Goal: Transaction & Acquisition: Purchase product/service

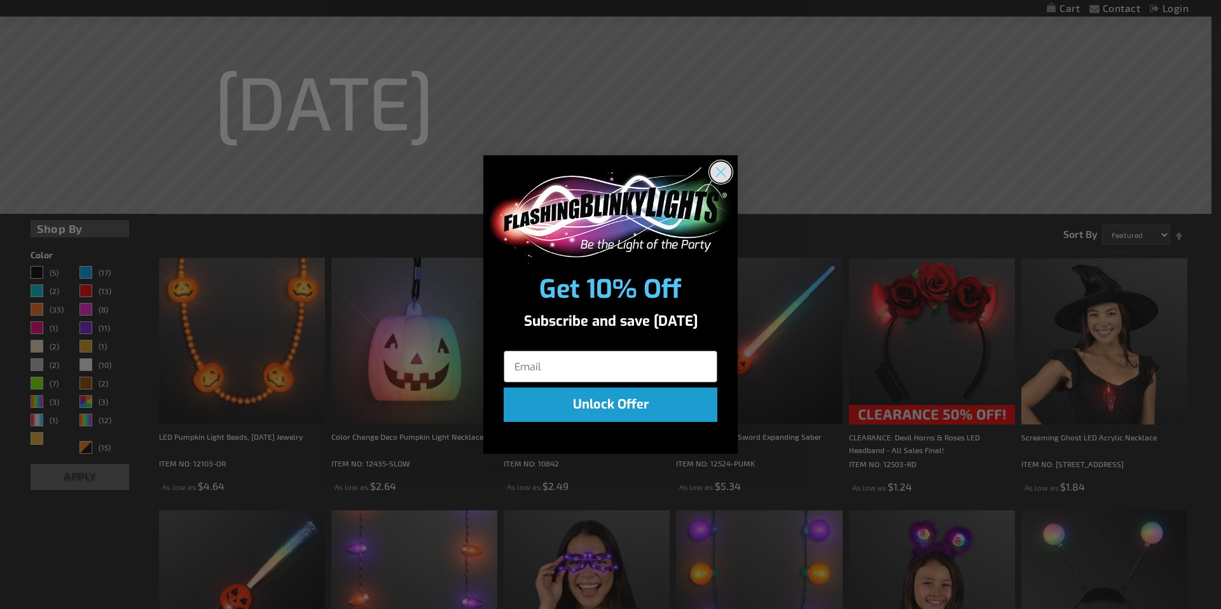
click at [723, 172] on circle "Close dialog" at bounding box center [720, 172] width 21 height 21
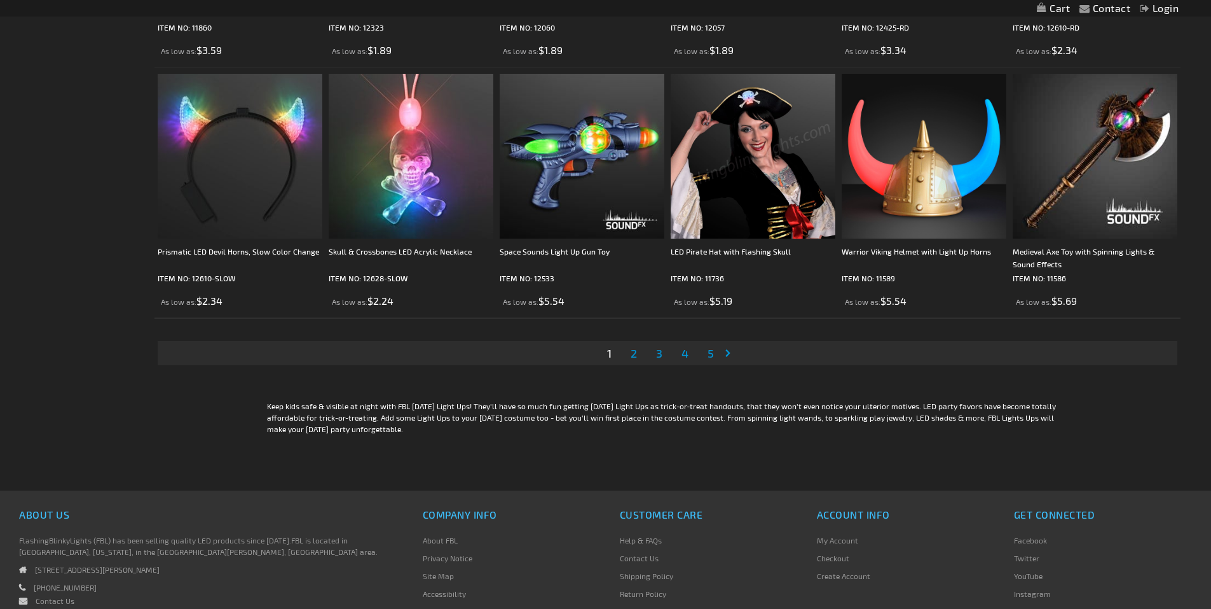
scroll to position [2607, 0]
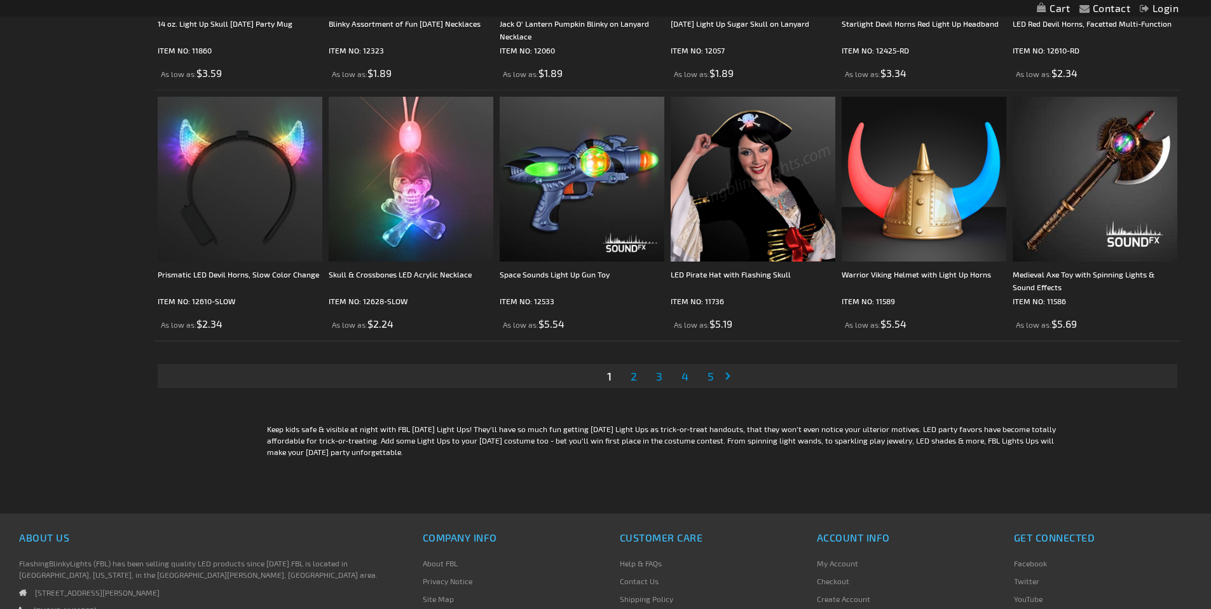
click at [635, 383] on span "2" at bounding box center [634, 376] width 6 height 14
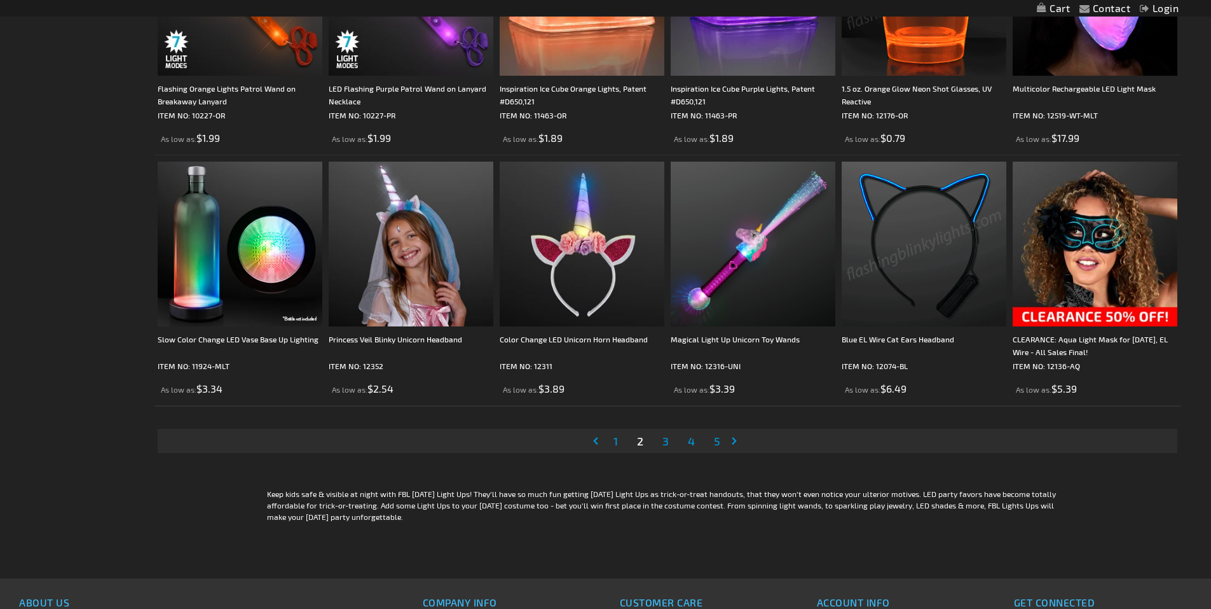
scroll to position [2544, 0]
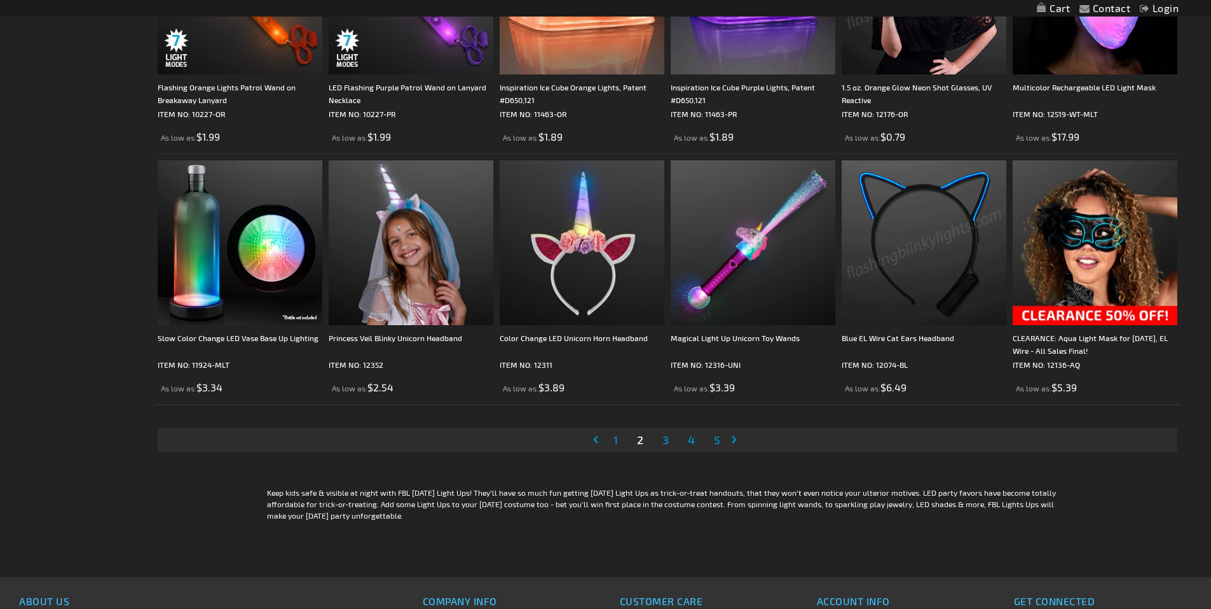
click at [667, 446] on span "3" at bounding box center [666, 439] width 6 height 14
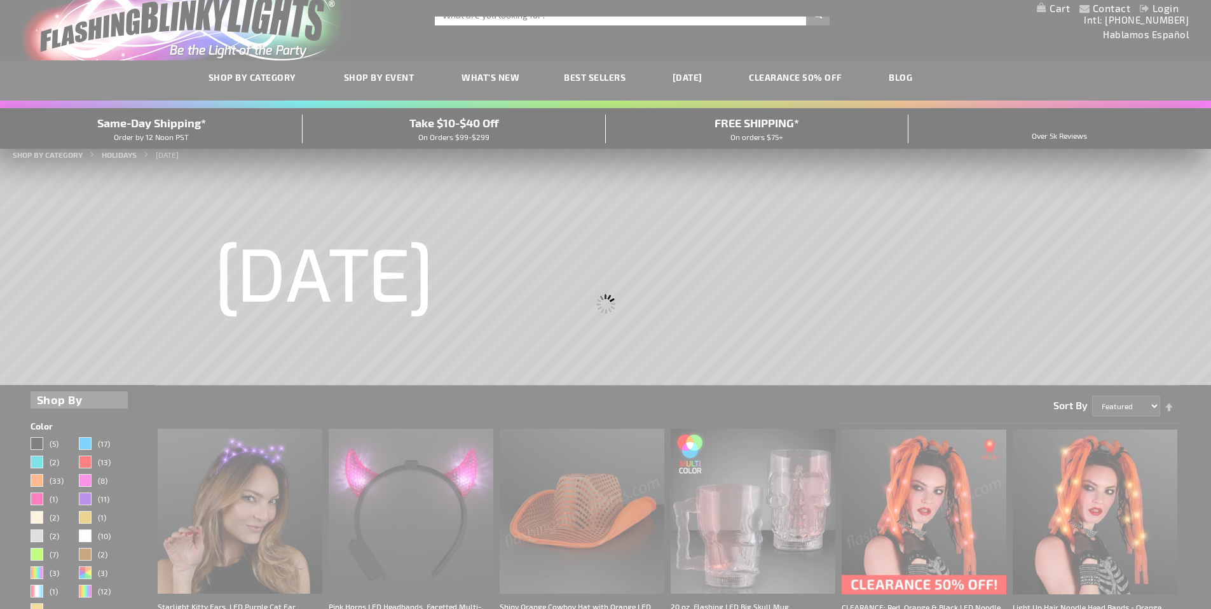
scroll to position [0, 0]
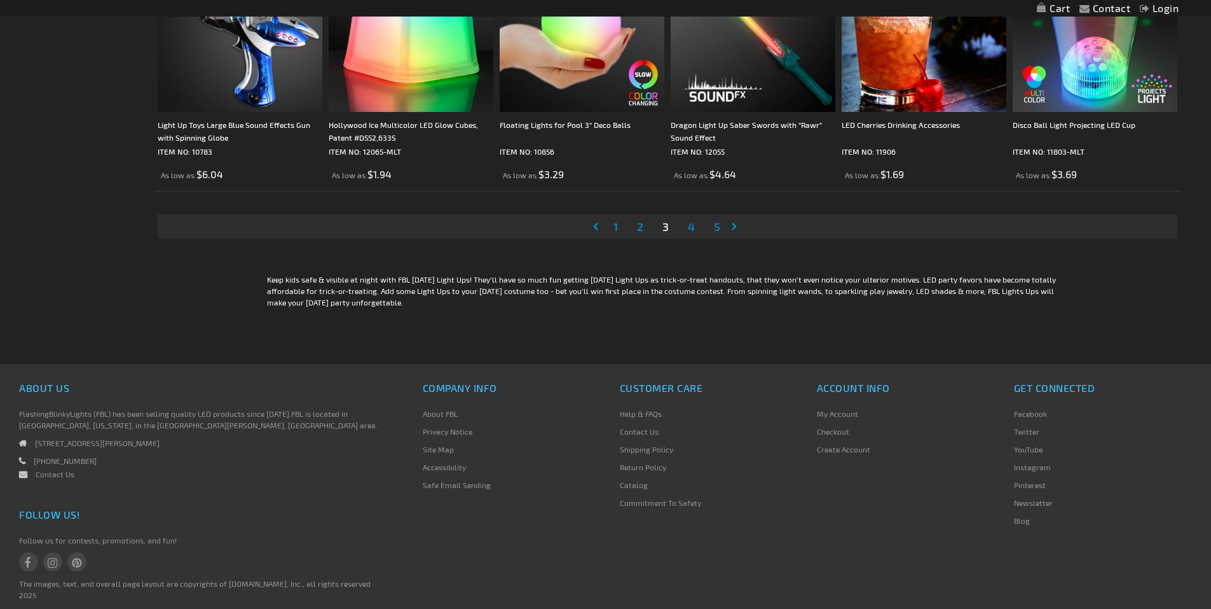
scroll to position [2798, 0]
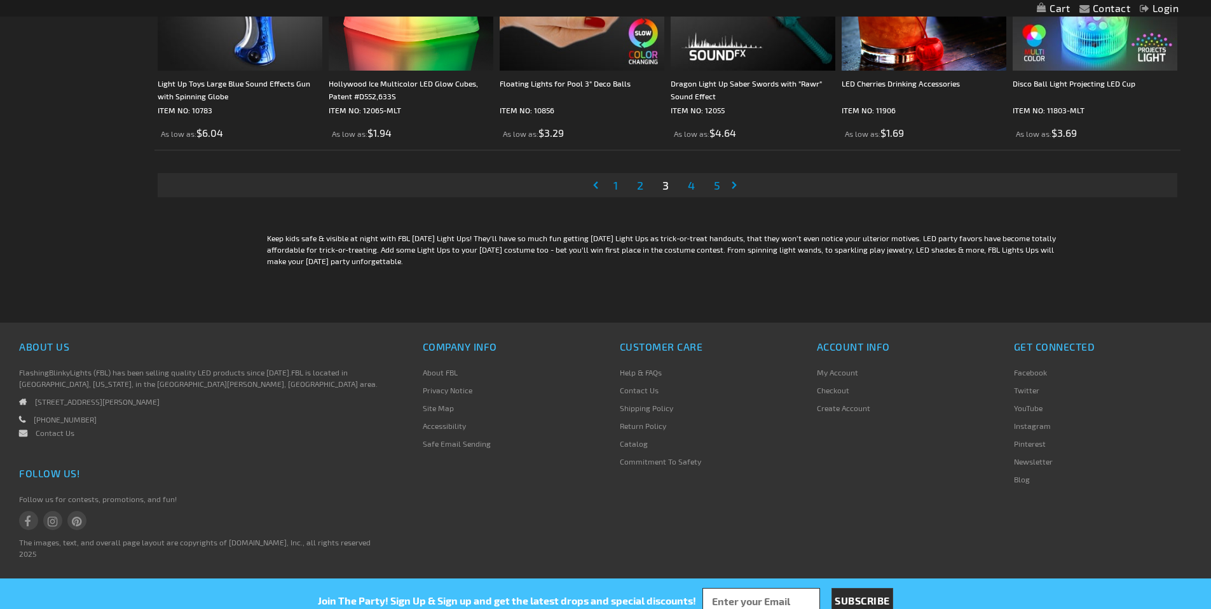
click at [693, 192] on span "4" at bounding box center [691, 185] width 7 height 14
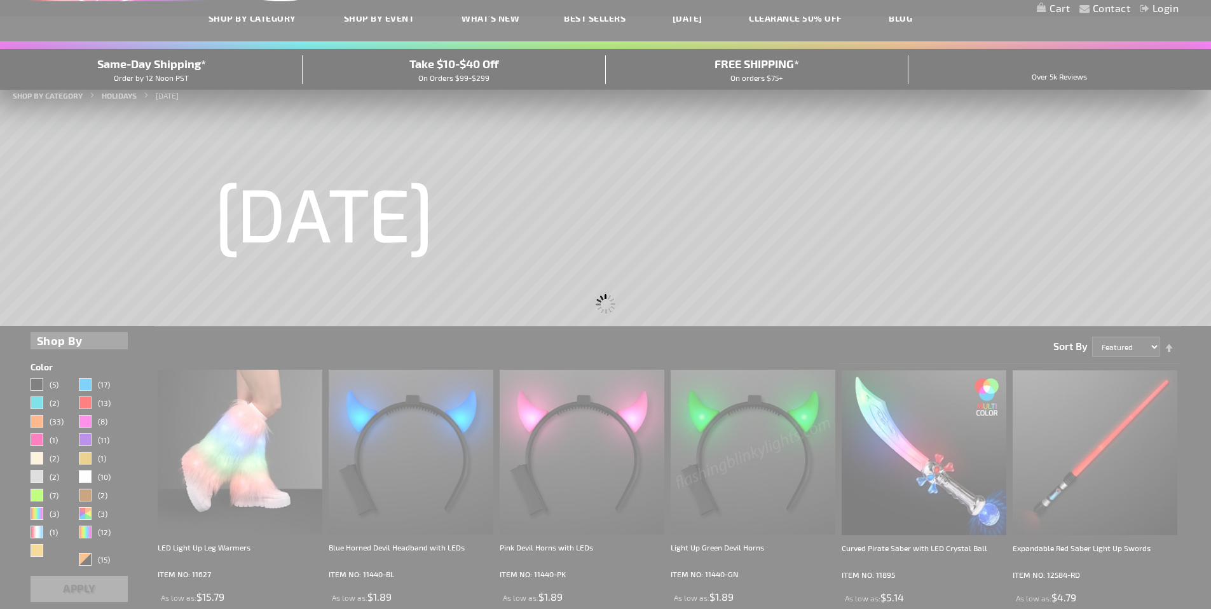
scroll to position [25, 0]
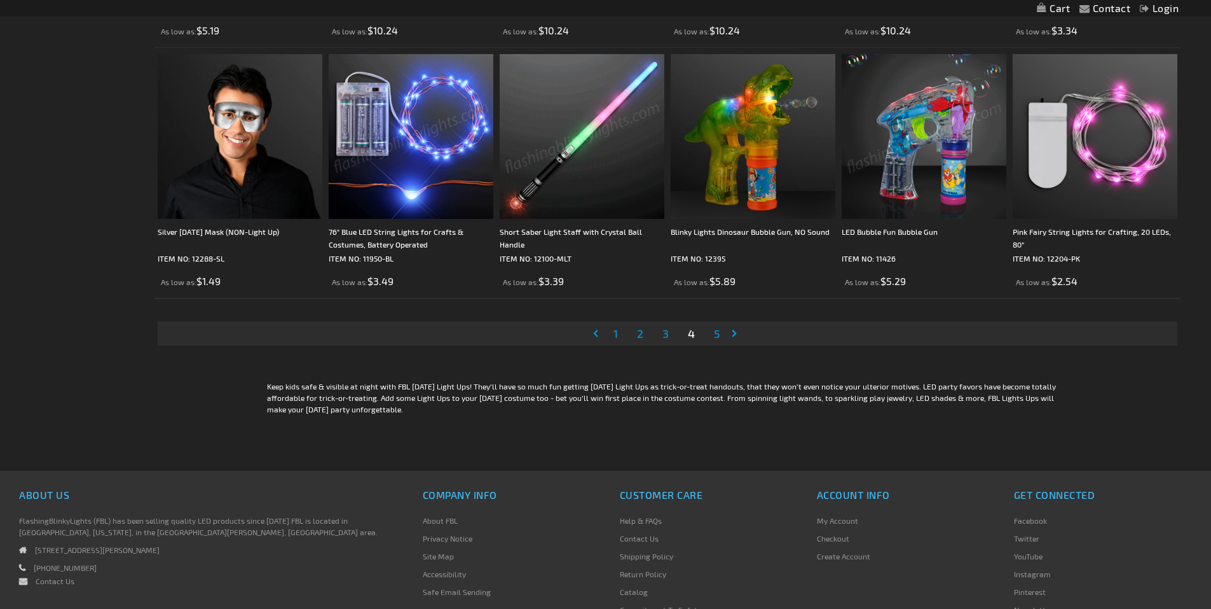
scroll to position [2671, 0]
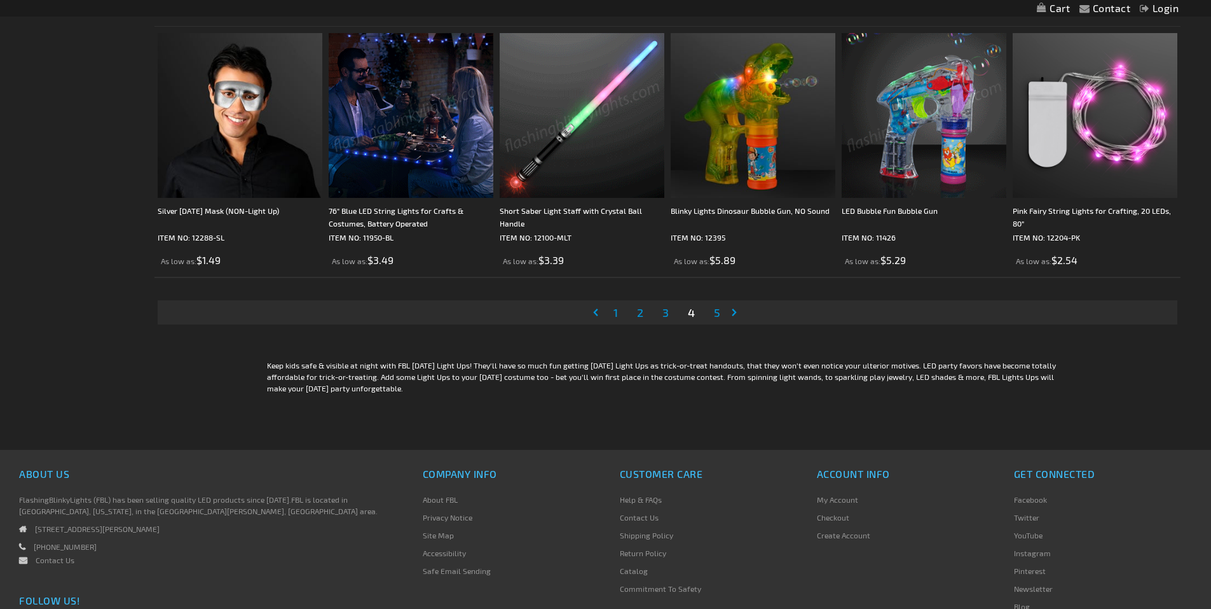
click at [618, 319] on span "1" at bounding box center [616, 312] width 4 height 14
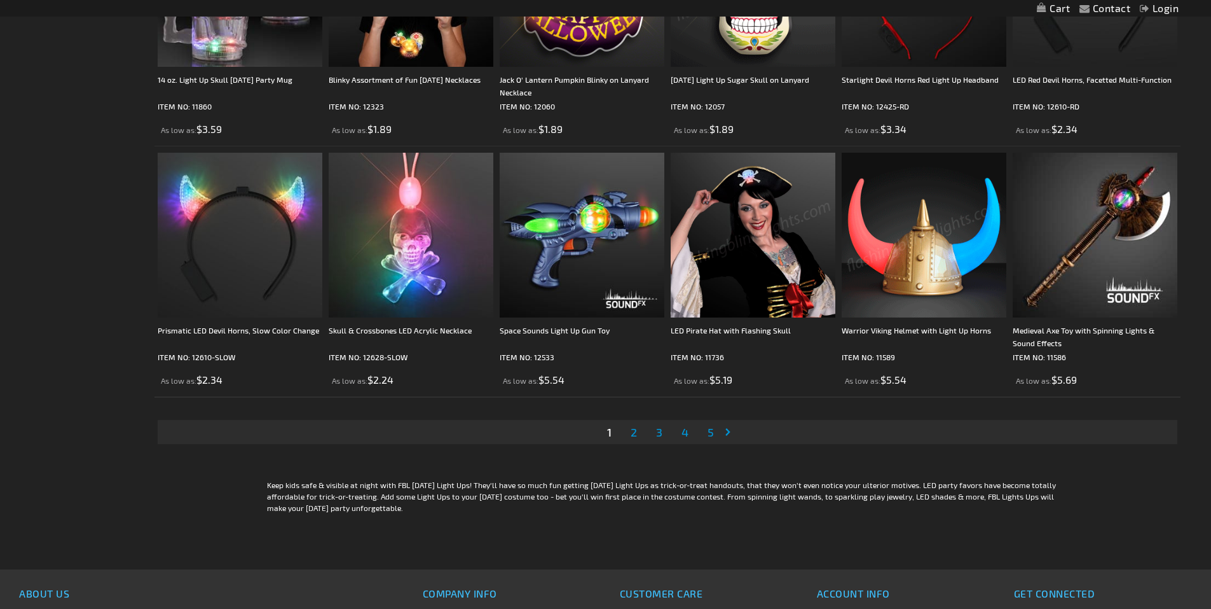
scroll to position [2607, 0]
